Goal: Task Accomplishment & Management: Complete application form

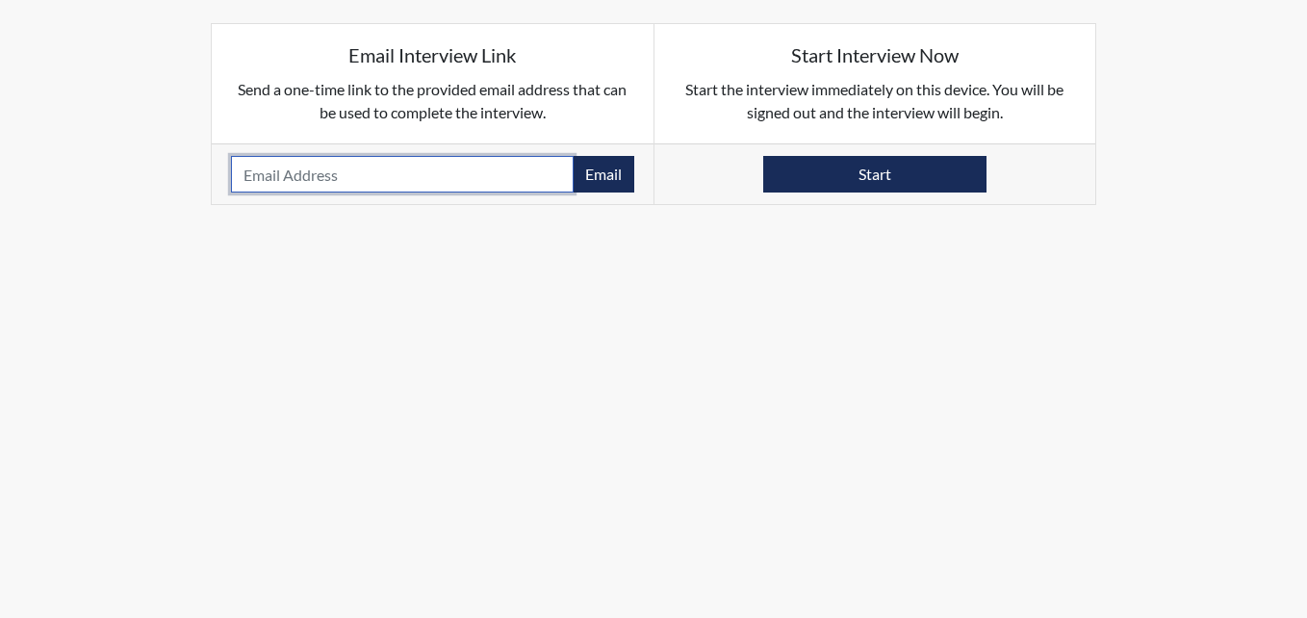
click at [233, 164] on input "email" at bounding box center [402, 174] width 343 height 37
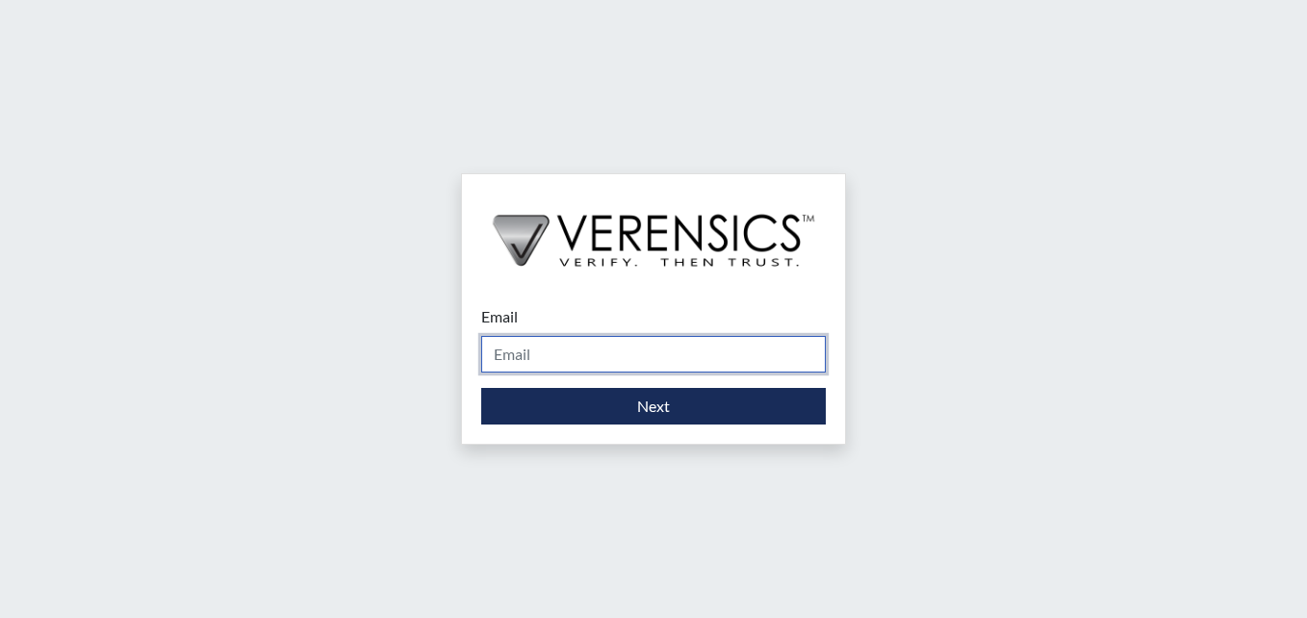
click at [602, 347] on input "Email" at bounding box center [653, 354] width 345 height 37
type input "[PERSON_NAME][EMAIL_ADDRESS][PERSON_NAME][DOMAIN_NAME]"
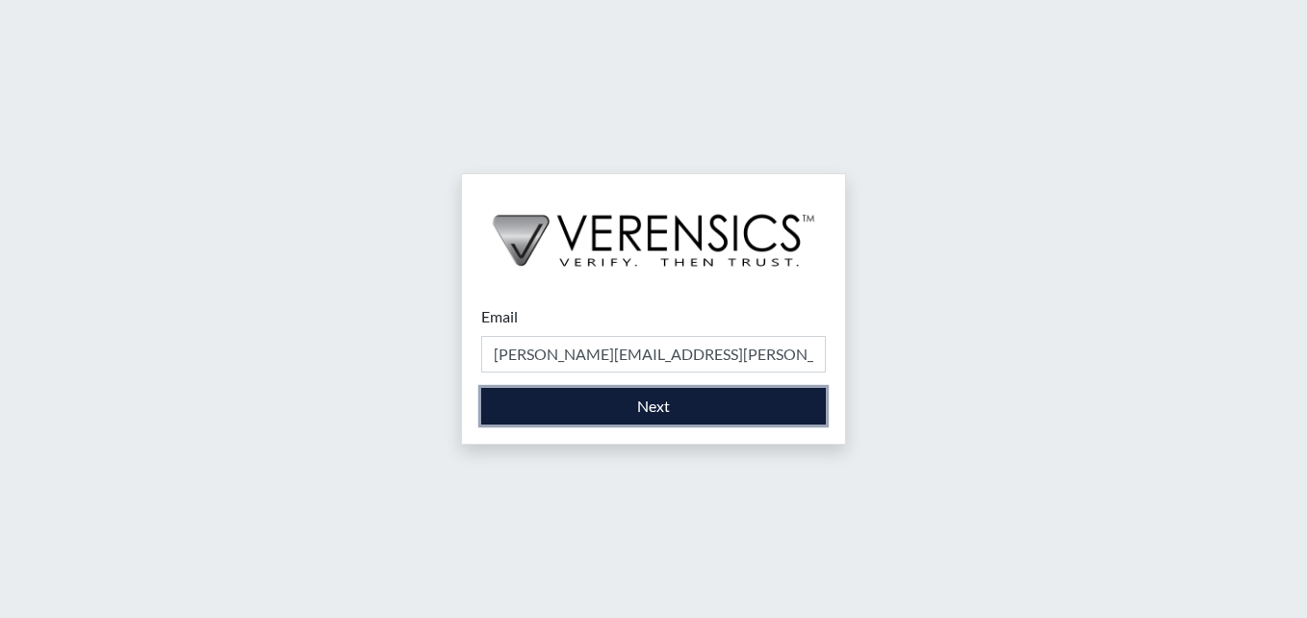
click at [559, 408] on button "Next" at bounding box center [653, 406] width 345 height 37
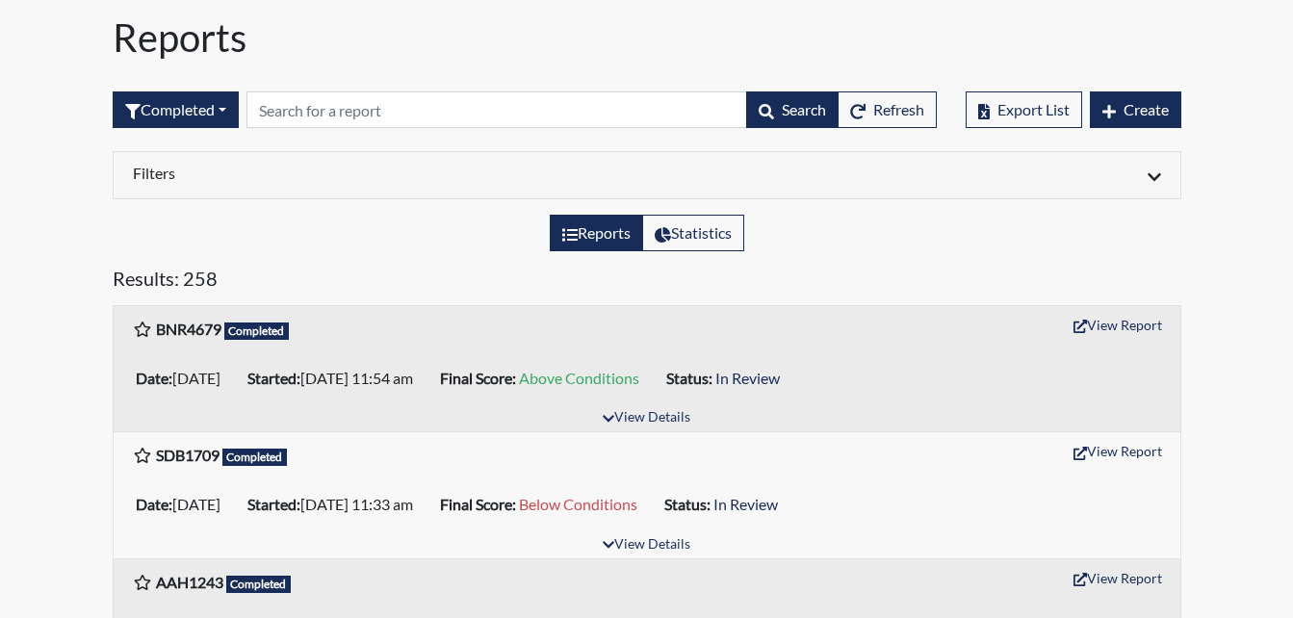
scroll to position [96, 0]
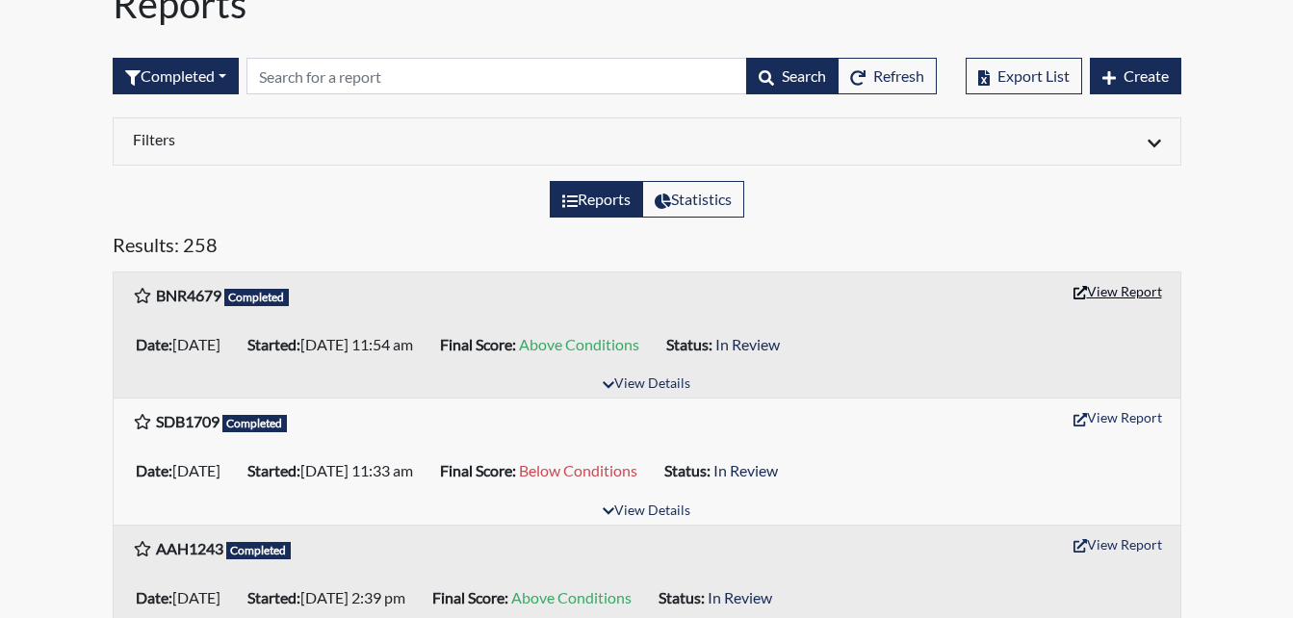
click at [1097, 293] on button "View Report" at bounding box center [1117, 291] width 106 height 30
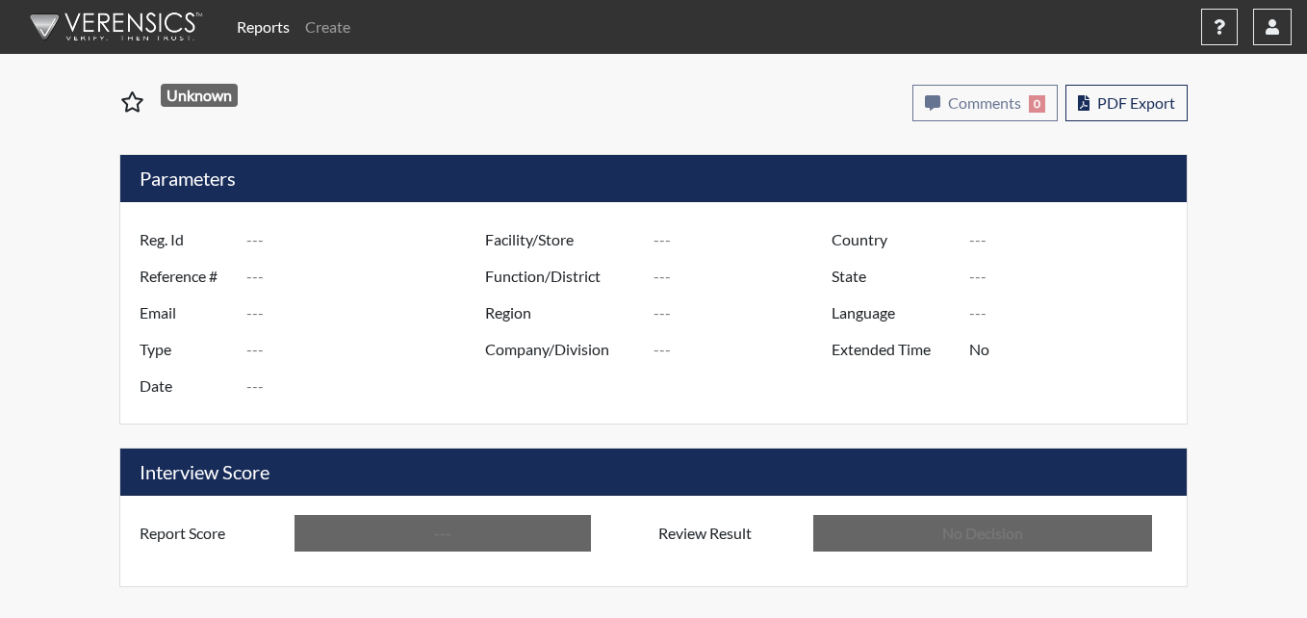
type input "BNR4679"
type input "50964"
type input "---"
type input "Corrections Pre-Employment"
type input "Aug 27, 2025"
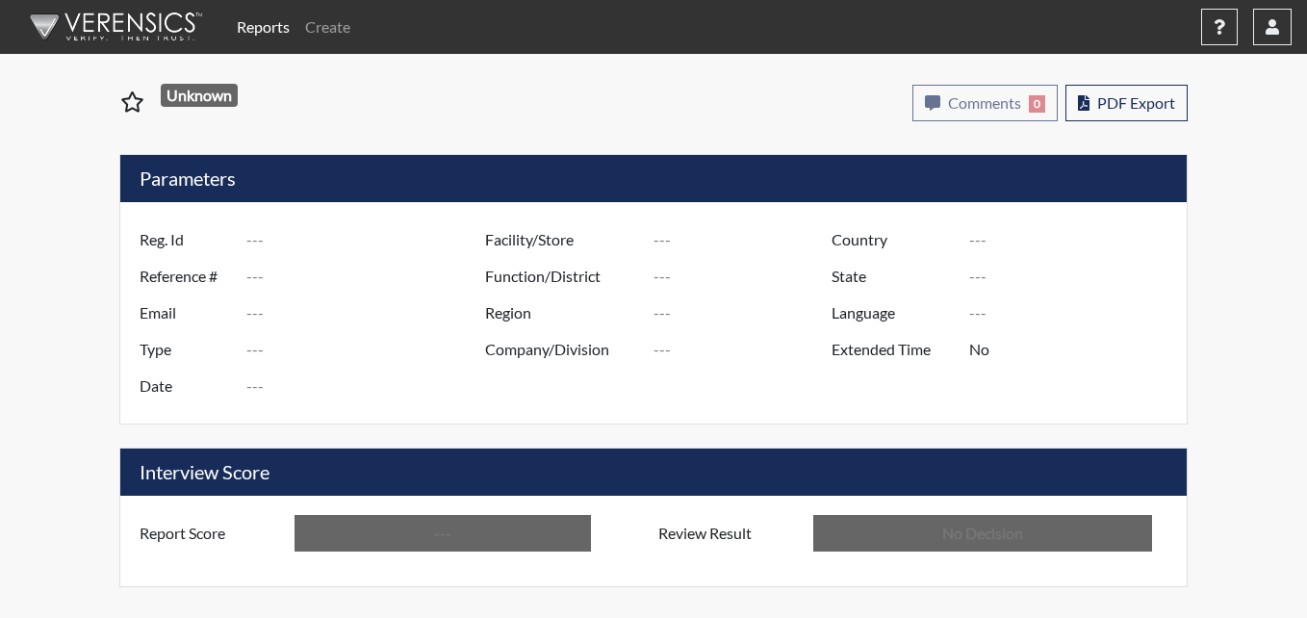
type input "Calhoun SP"
type input "United States"
type input "Georgia"
type input "English"
type input "Above Conditions"
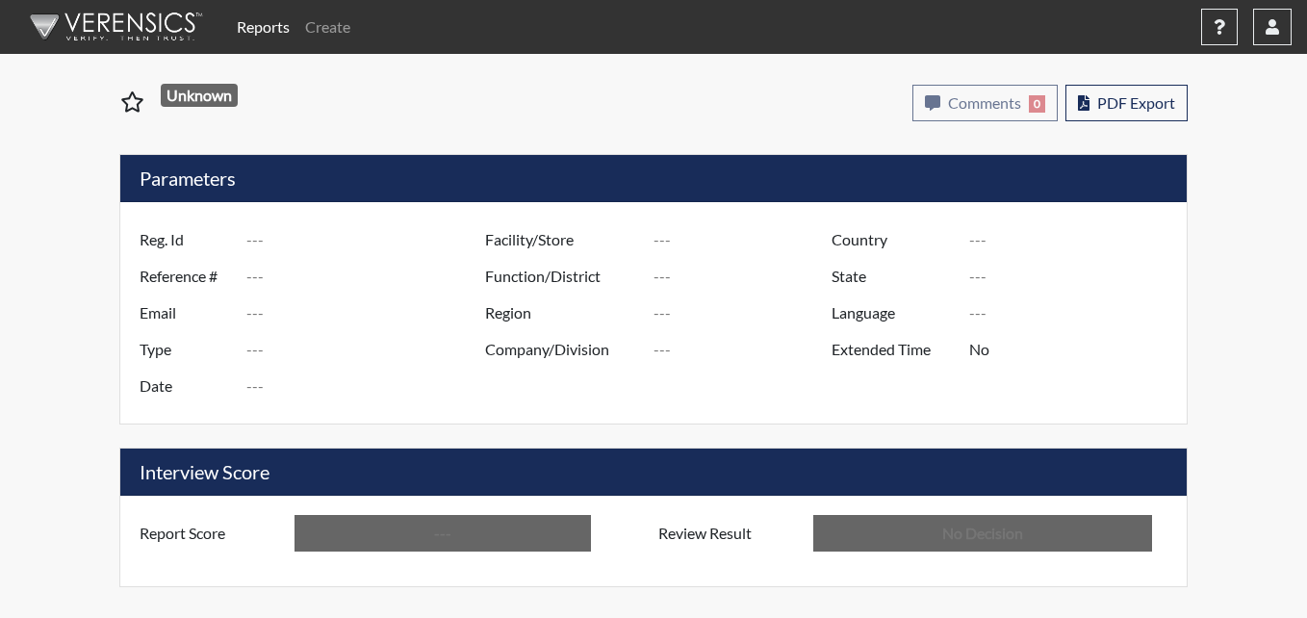
type input "In Review"
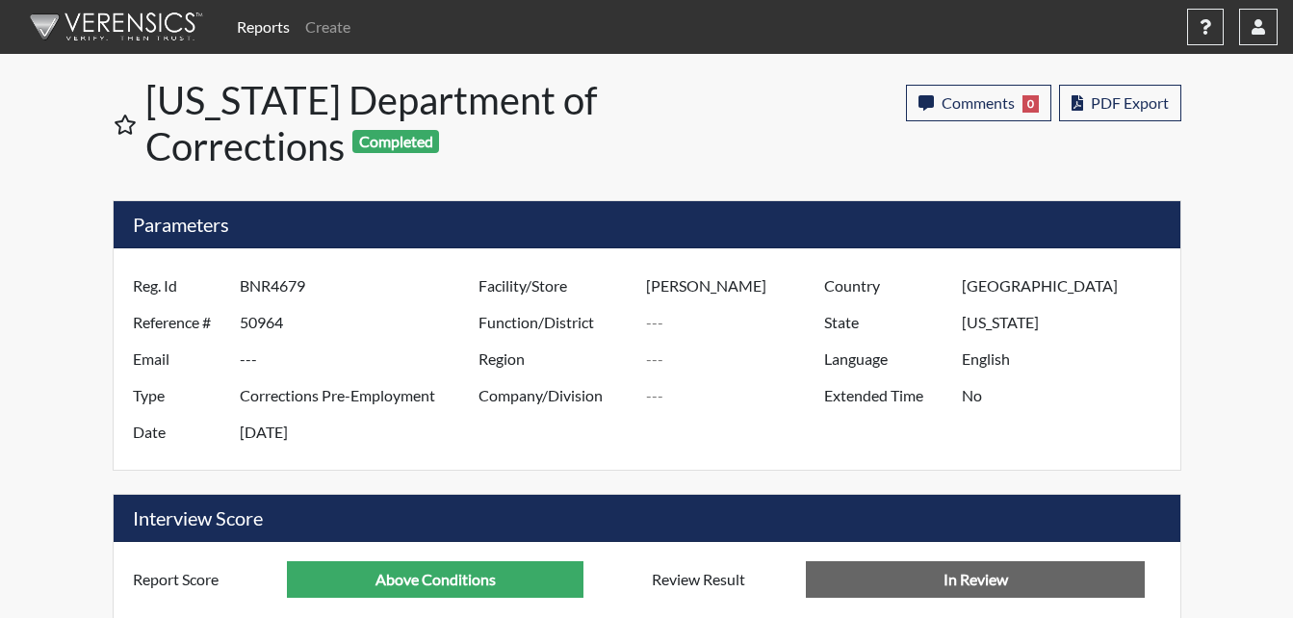
scroll to position [962117, 961637]
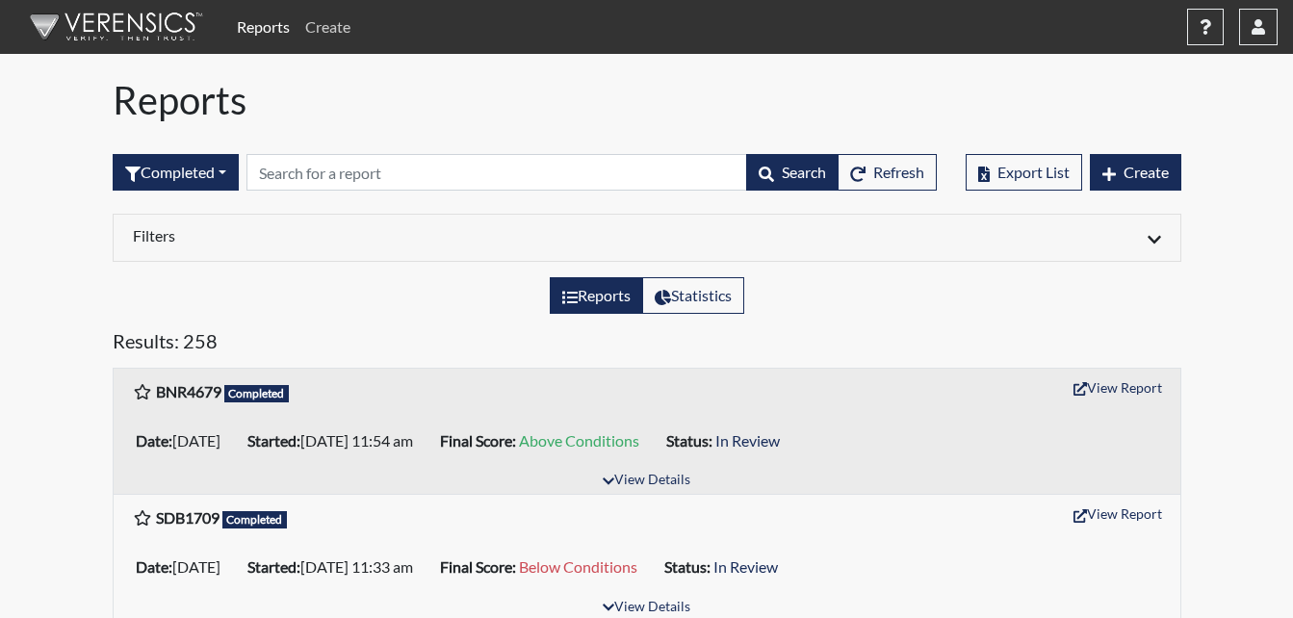
click at [338, 25] on link "Create" at bounding box center [327, 27] width 61 height 38
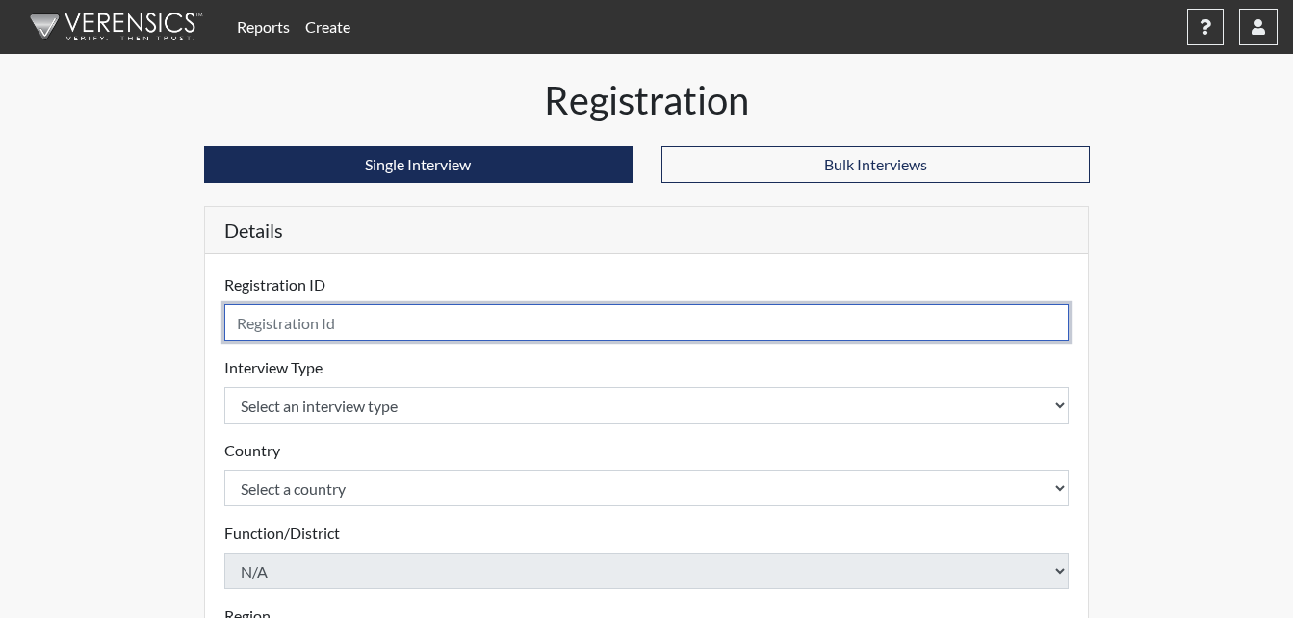
click at [274, 319] on input "text" at bounding box center [646, 322] width 845 height 37
type input "AMS7266"
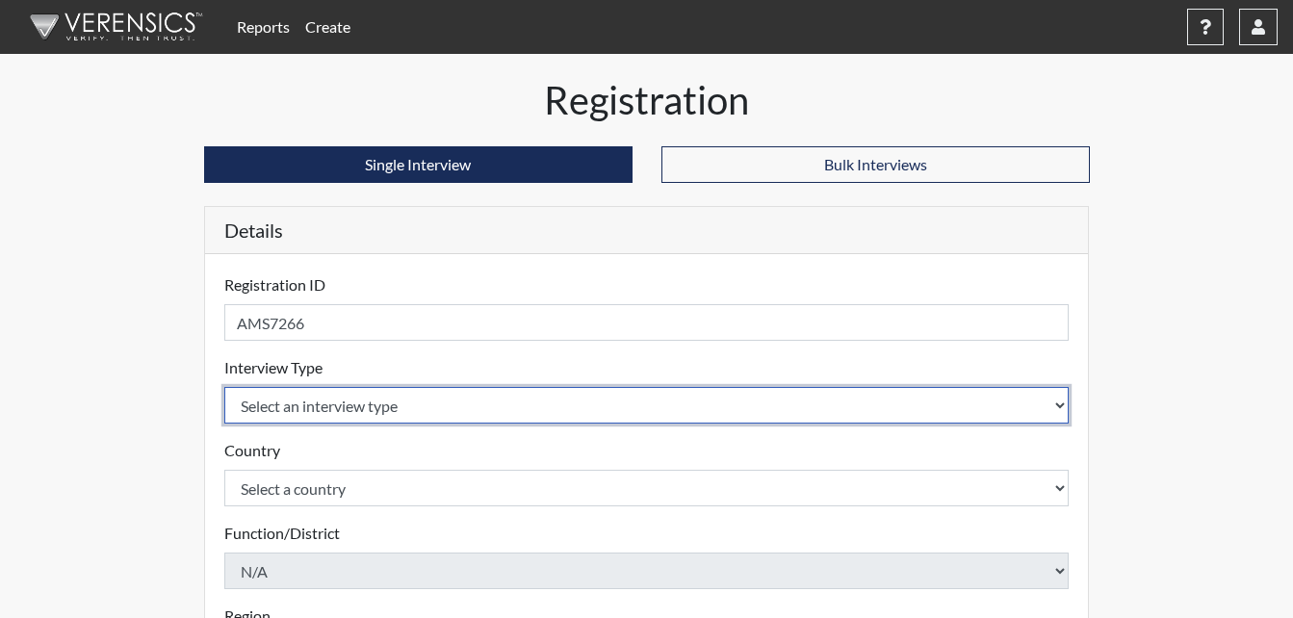
click at [330, 421] on select "Select an interview type Corrections Pre-Employment" at bounding box center [646, 405] width 845 height 37
select select "ff733e93-e1bf-11ea-9c9f-0eff0cf7eb8f"
click at [224, 387] on select "Select an interview type Corrections Pre-Employment" at bounding box center [646, 405] width 845 height 37
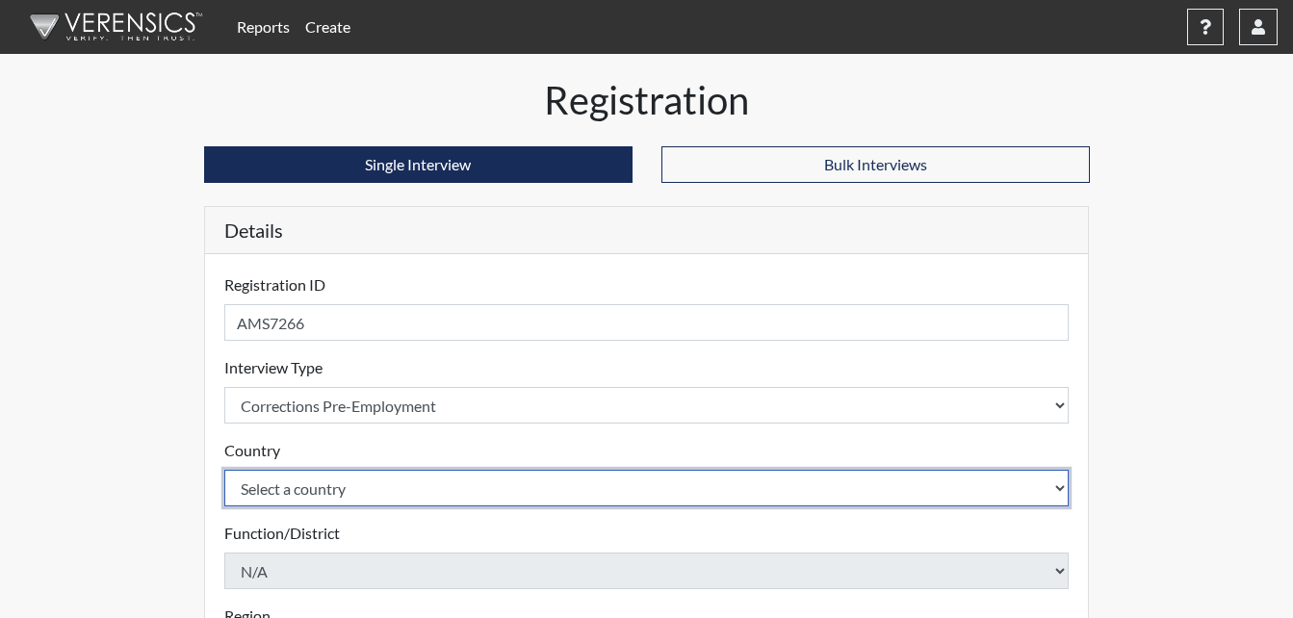
click at [348, 485] on select "Select a country United States Mexico" at bounding box center [646, 488] width 845 height 37
select select "united-states-of-america"
click at [224, 470] on select "Select a country United States Mexico" at bounding box center [646, 488] width 845 height 37
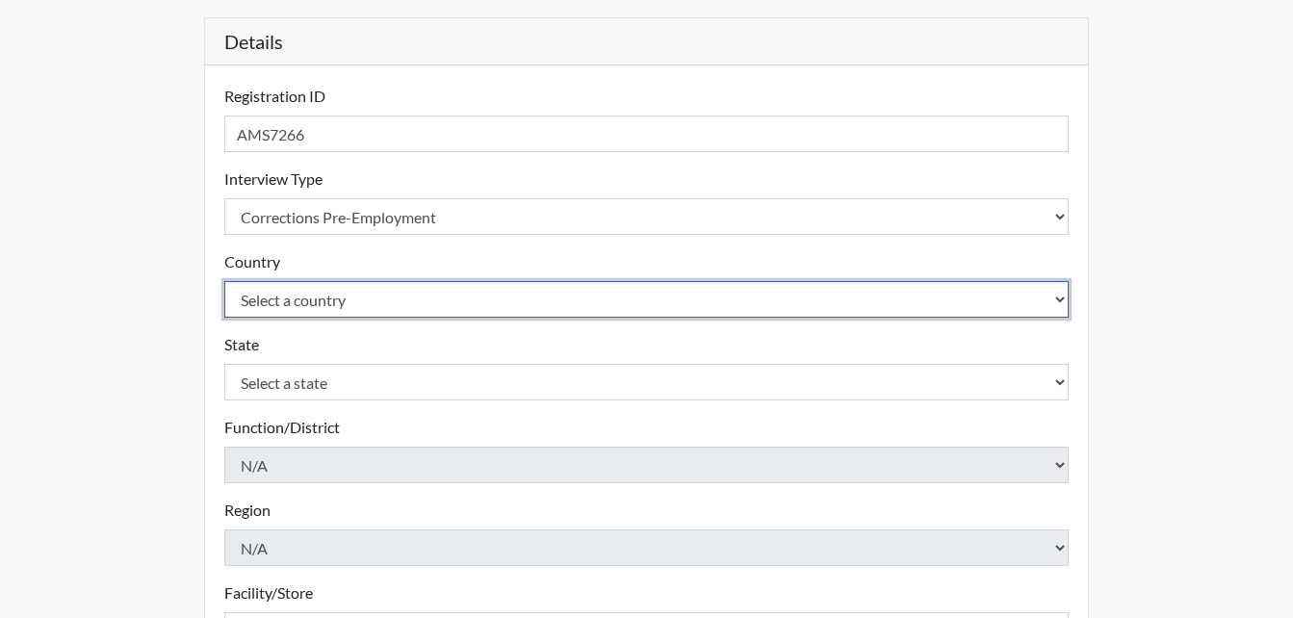
scroll to position [192, 0]
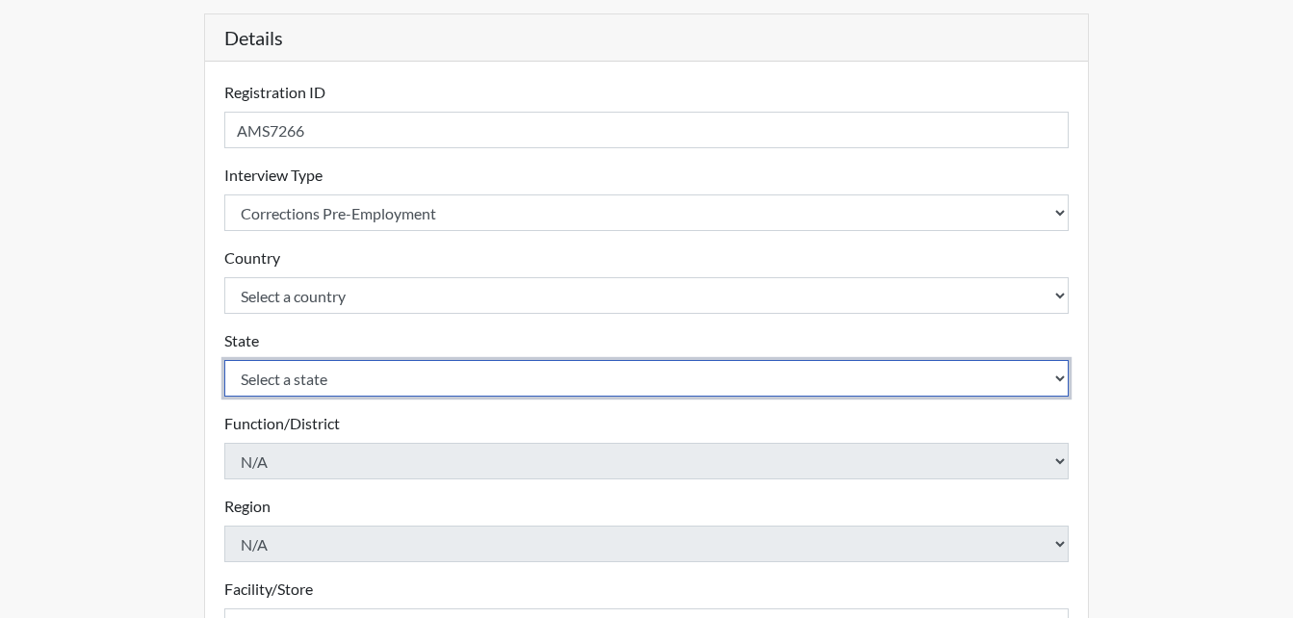
click at [367, 382] on select "Select a state Alabama Alaska Arizona Arkansas California Colorado Connecticut …" at bounding box center [646, 378] width 845 height 37
select select "GA"
click at [224, 360] on select "Select a state Alabama Alaska Arizona Arkansas California Colorado Connecticut …" at bounding box center [646, 378] width 845 height 37
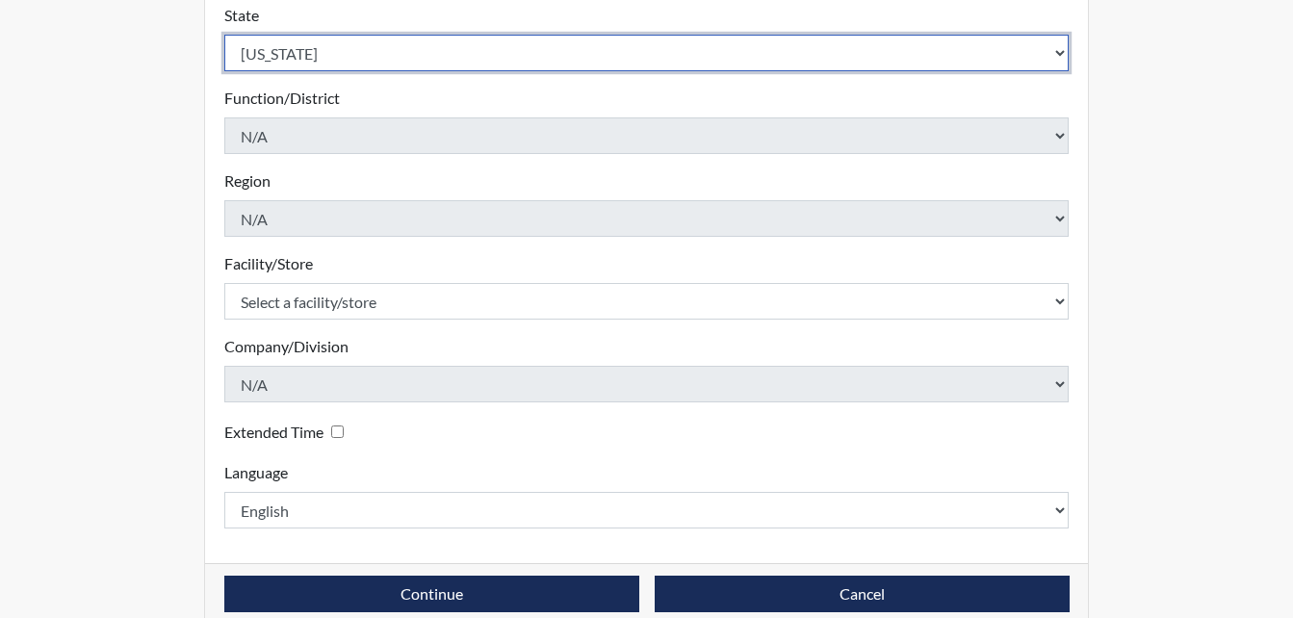
scroll to position [548, 0]
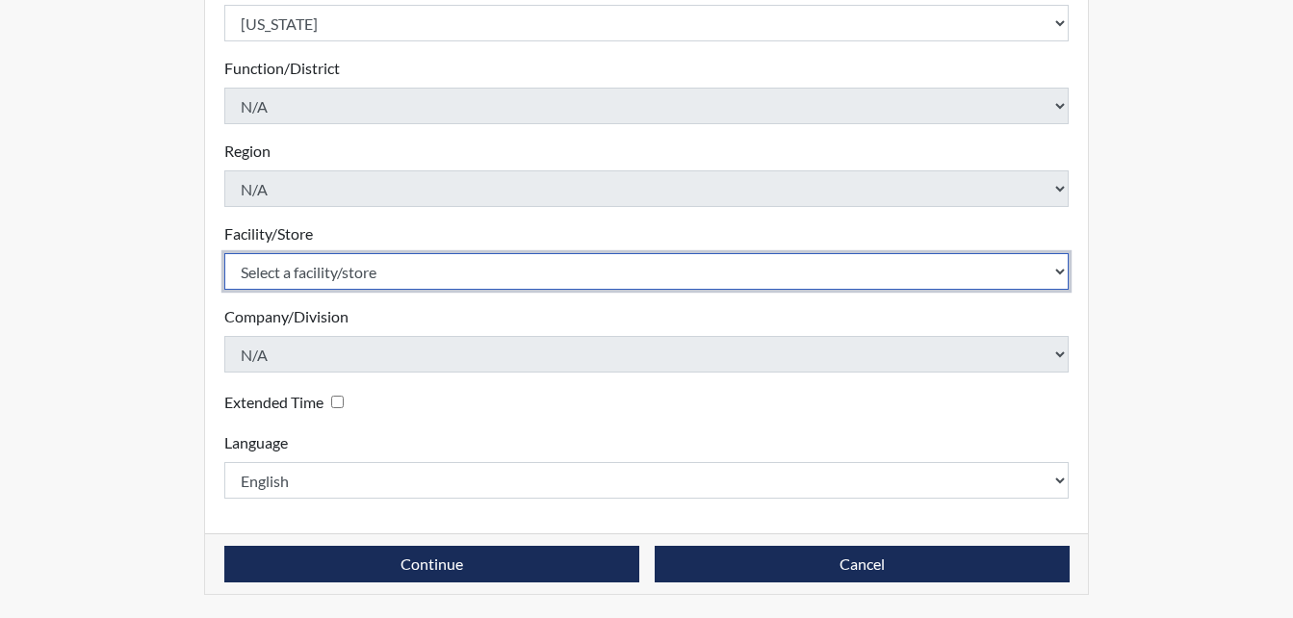
click at [391, 274] on select "Select a facility/store Calhoun SP" at bounding box center [646, 271] width 845 height 37
select select "6cac2b59-3591-4b40-b097-ccfdafc86ef1"
click at [224, 253] on select "Select a facility/store Calhoun SP" at bounding box center [646, 271] width 845 height 37
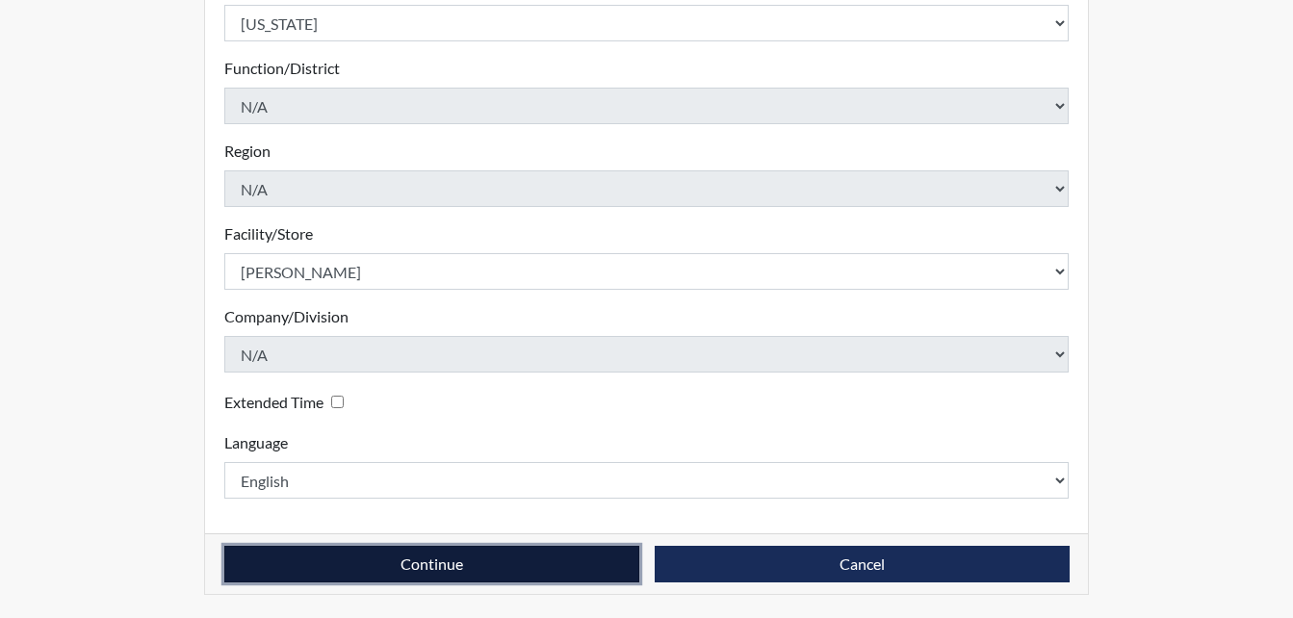
click at [500, 569] on button "Continue" at bounding box center [431, 564] width 415 height 37
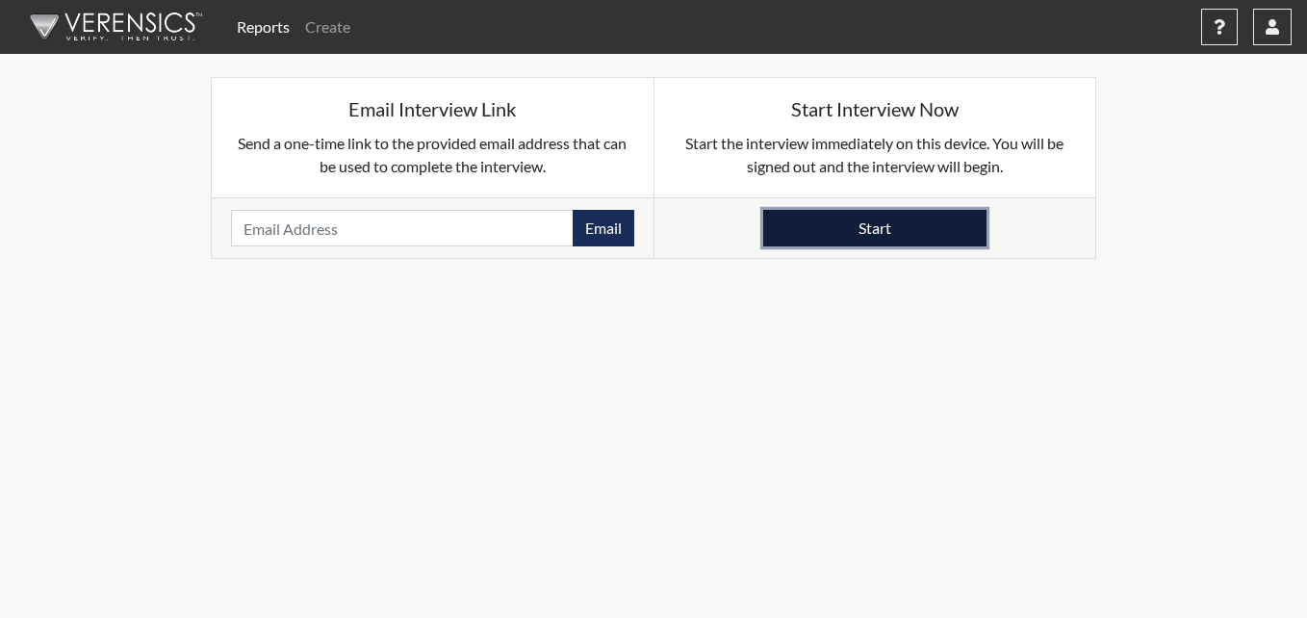
click at [931, 233] on button "Start" at bounding box center [874, 228] width 223 height 37
